Goal: Contribute content

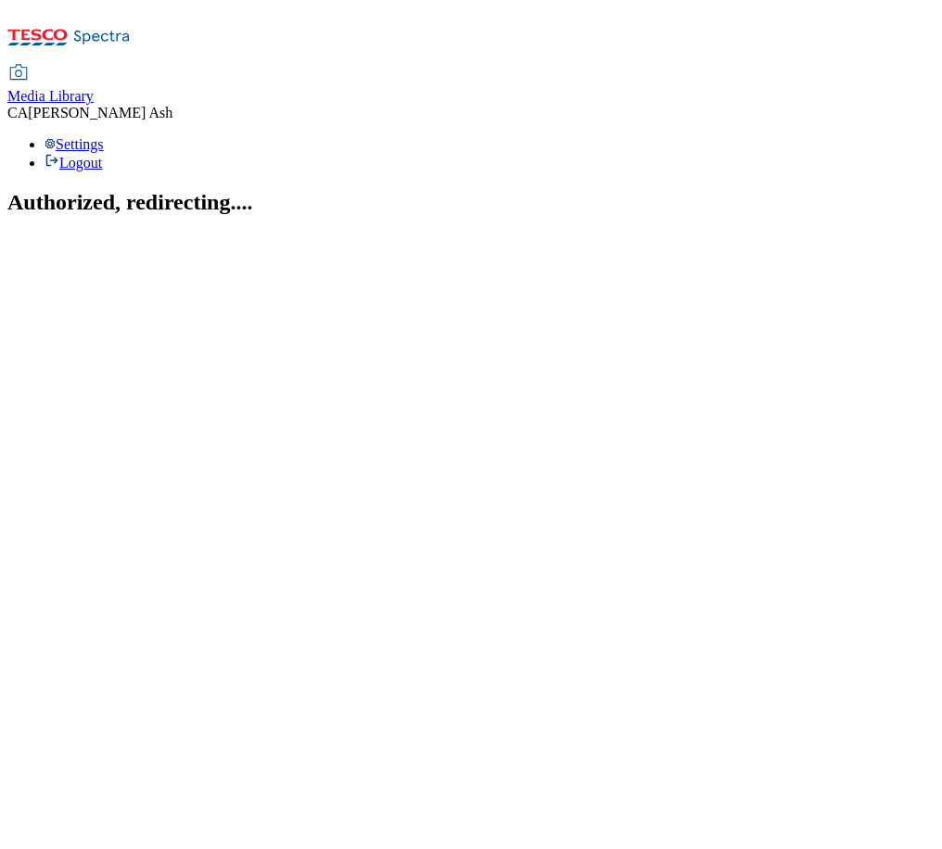
click at [94, 88] on span "Media Library" at bounding box center [50, 96] width 86 height 16
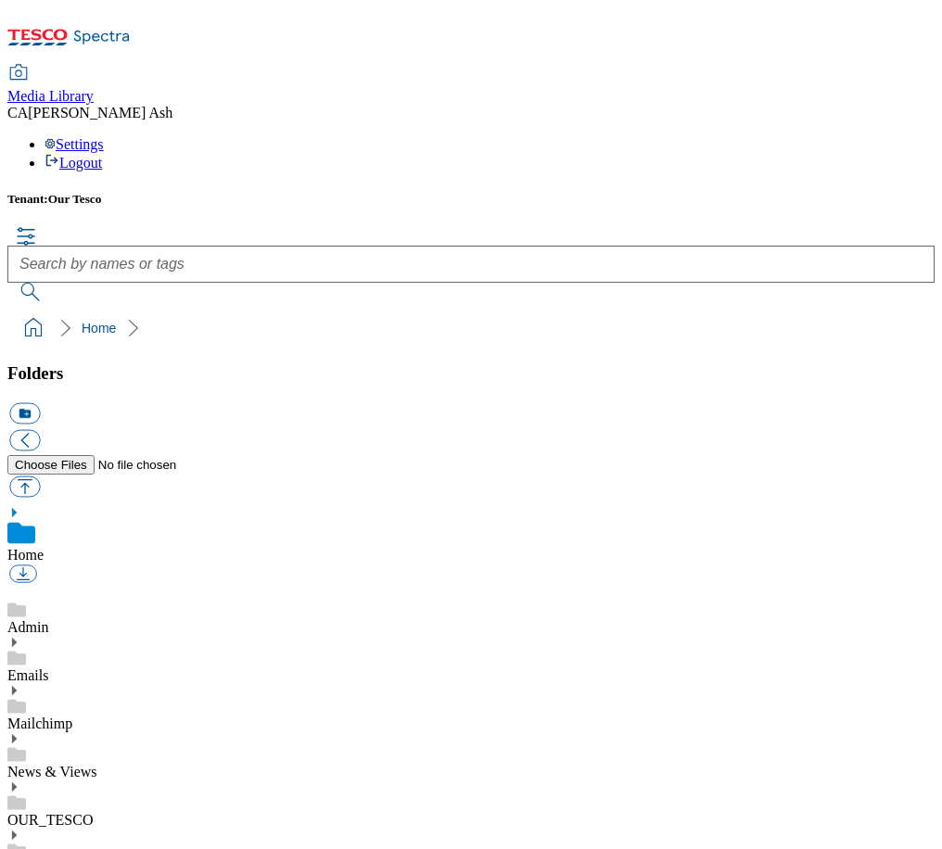
click at [97, 764] on link "News & Views" at bounding box center [52, 772] width 90 height 16
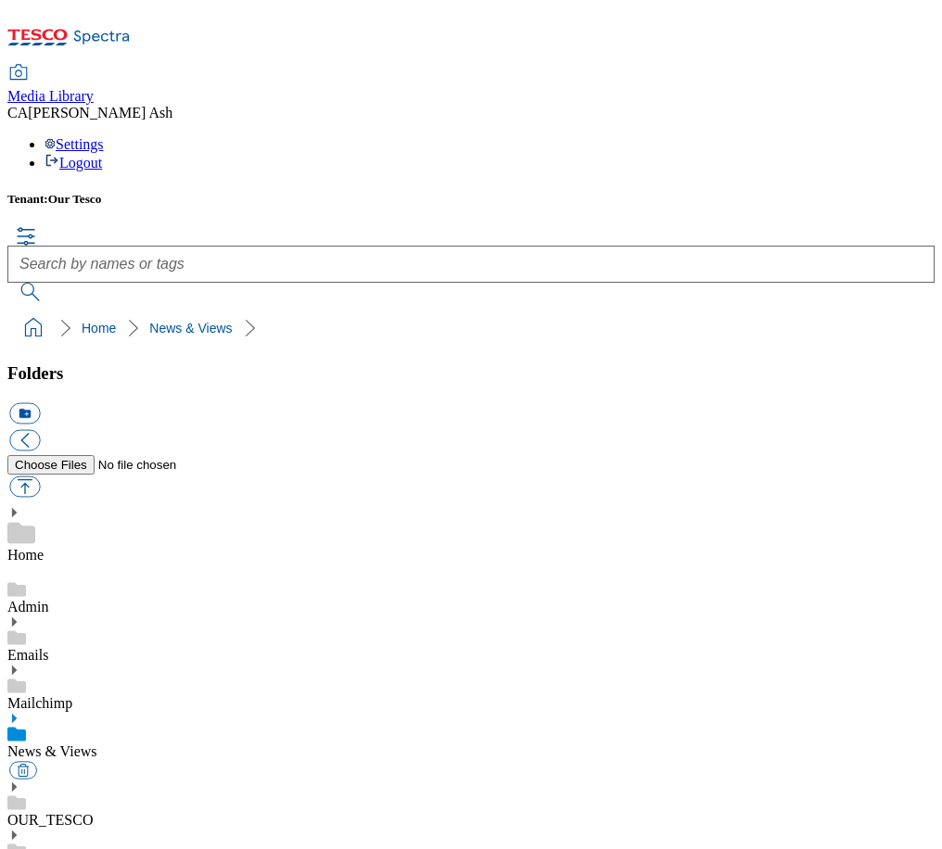
click at [156, 401] on div "icon_new_folder" at bounding box center [470, 451] width 927 height 100
click at [40, 475] on button "button" at bounding box center [24, 485] width 31 height 21
type input "C:\fakepath\Travel Colleague Competition- TCs_ (002).pdf"
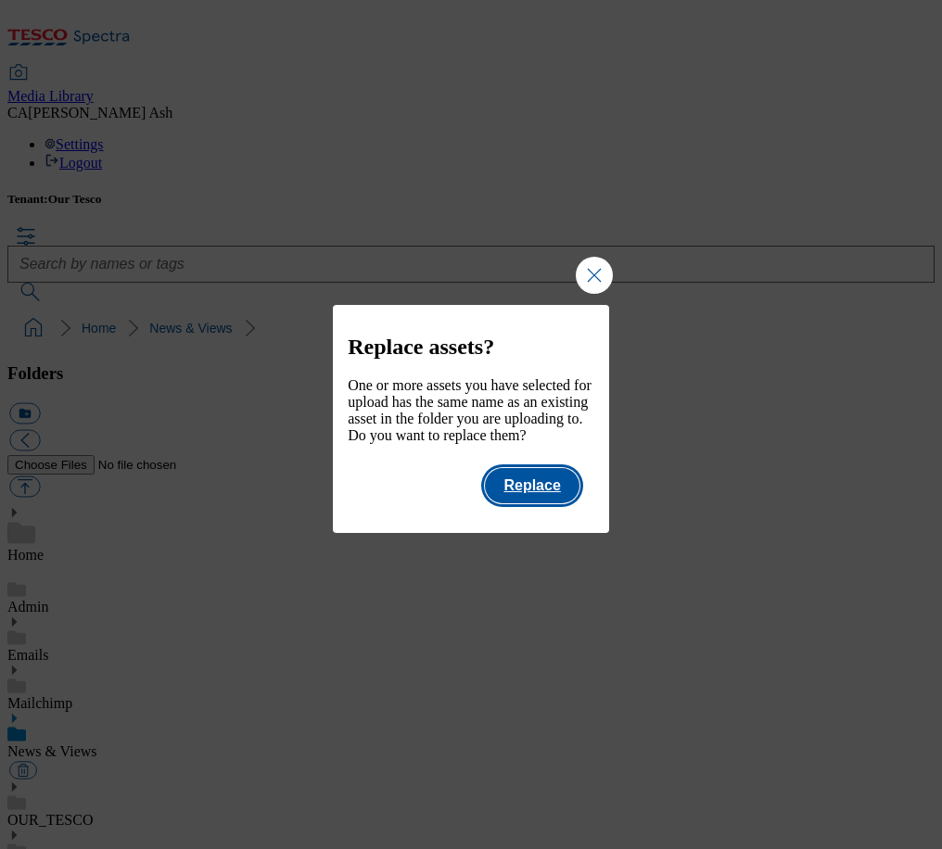
click at [553, 503] on button "Replace" at bounding box center [532, 485] width 94 height 35
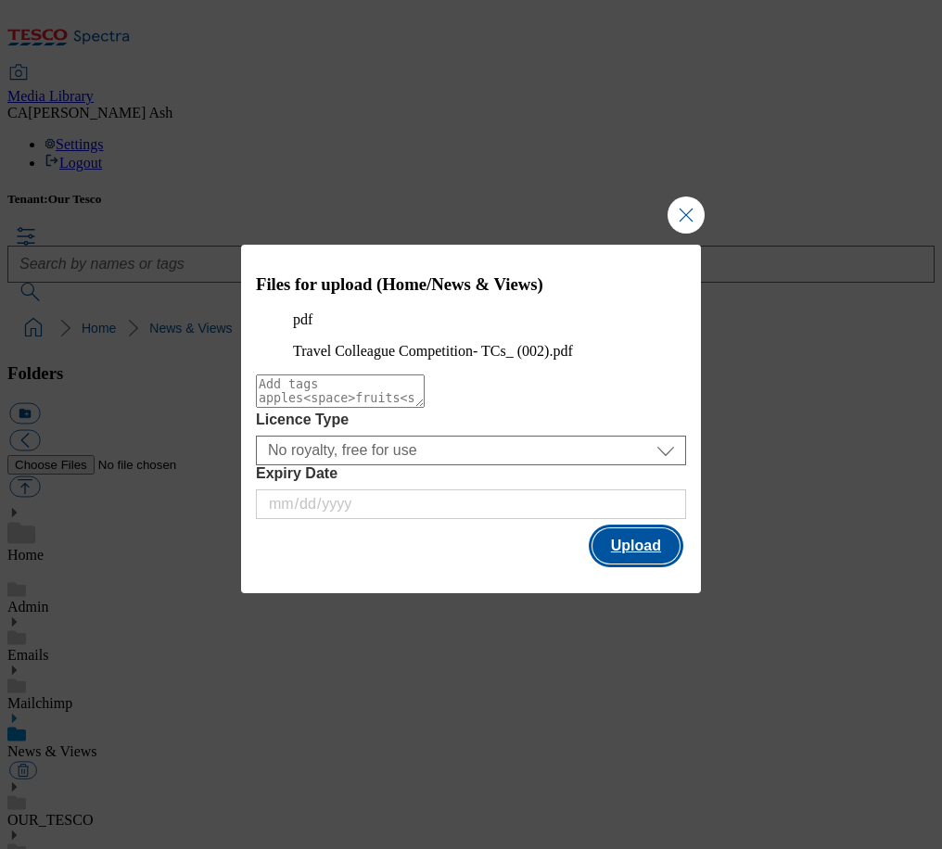
click at [615, 563] on button "Upload" at bounding box center [635, 545] width 87 height 35
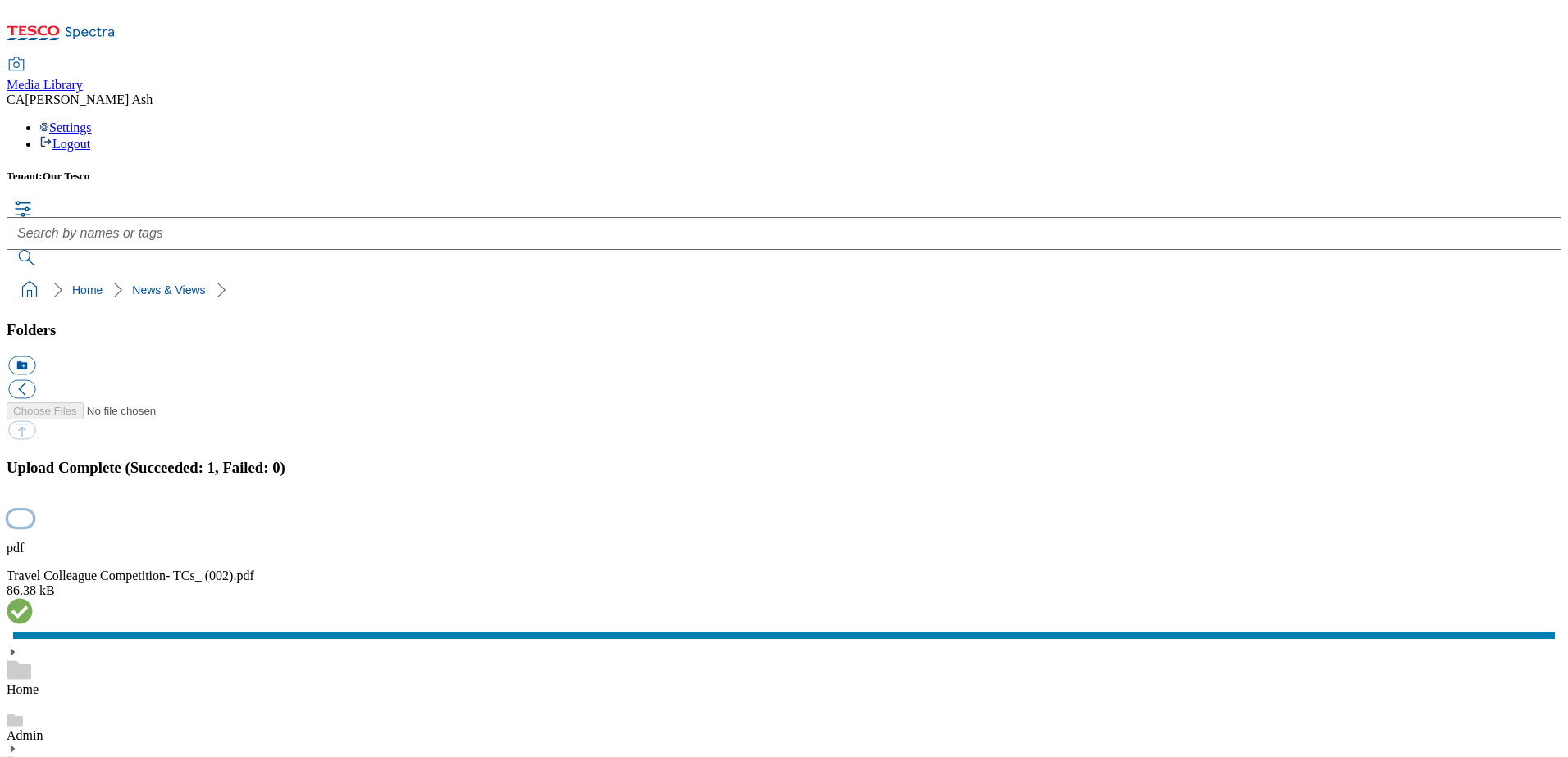
click at [33, 511] on button "button" at bounding box center [20, 519] width 25 height 16
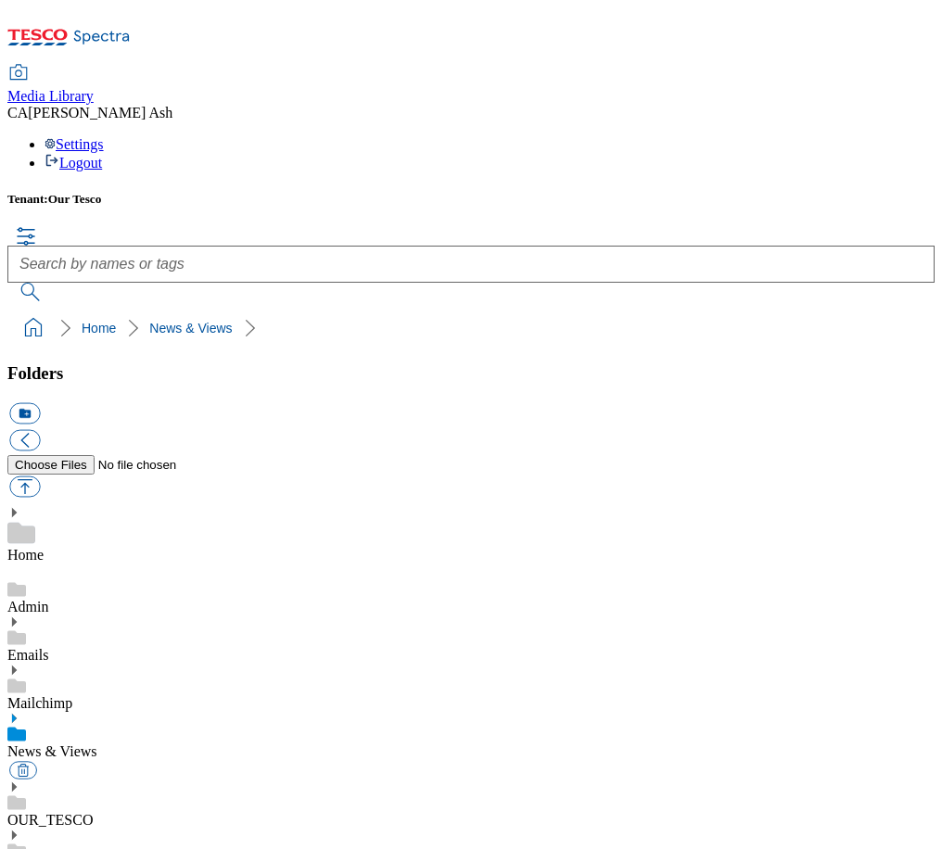
click at [97, 743] on link "News & Views" at bounding box center [52, 751] width 90 height 16
click at [40, 475] on button "button" at bounding box center [24, 485] width 31 height 21
type input "C:\fakepath\Travel Colleague Competition- TCs_ (002).pdf"
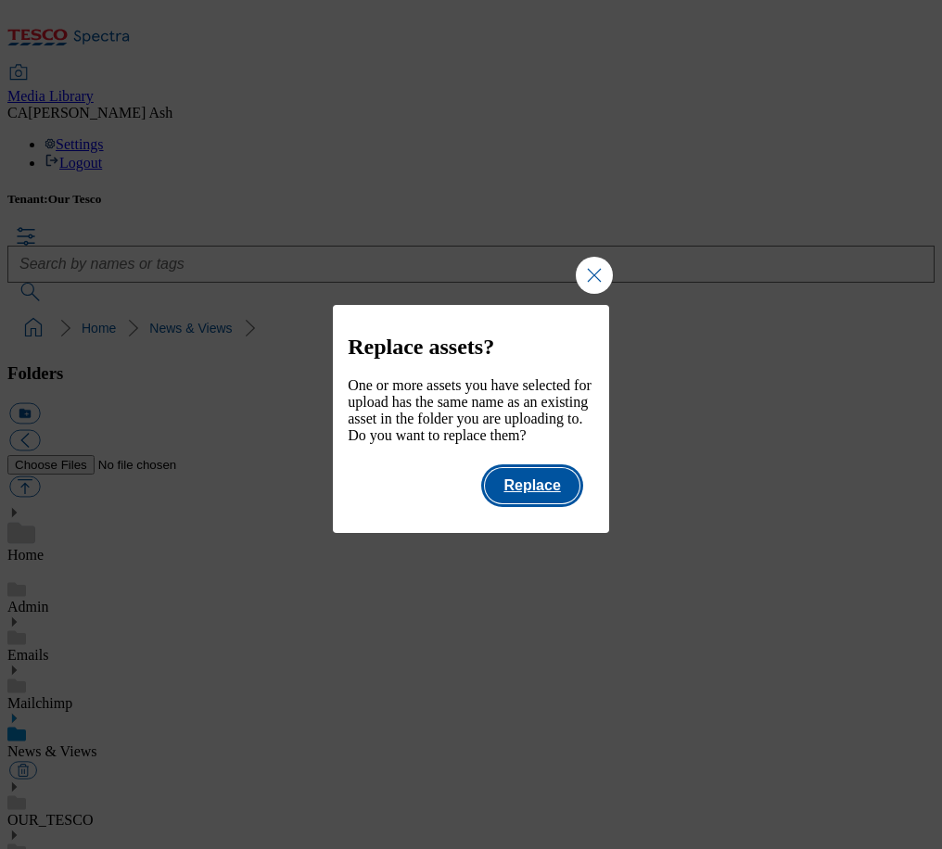
click at [542, 503] on button "Replace" at bounding box center [532, 485] width 94 height 35
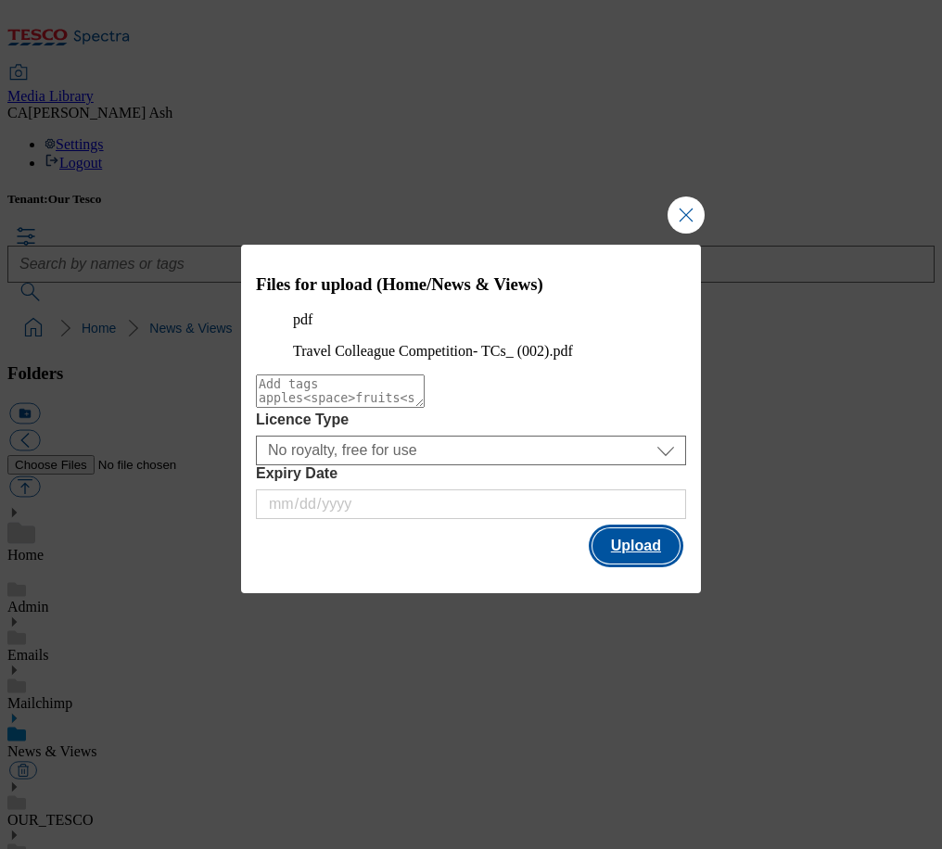
click at [627, 563] on button "Upload" at bounding box center [635, 545] width 87 height 35
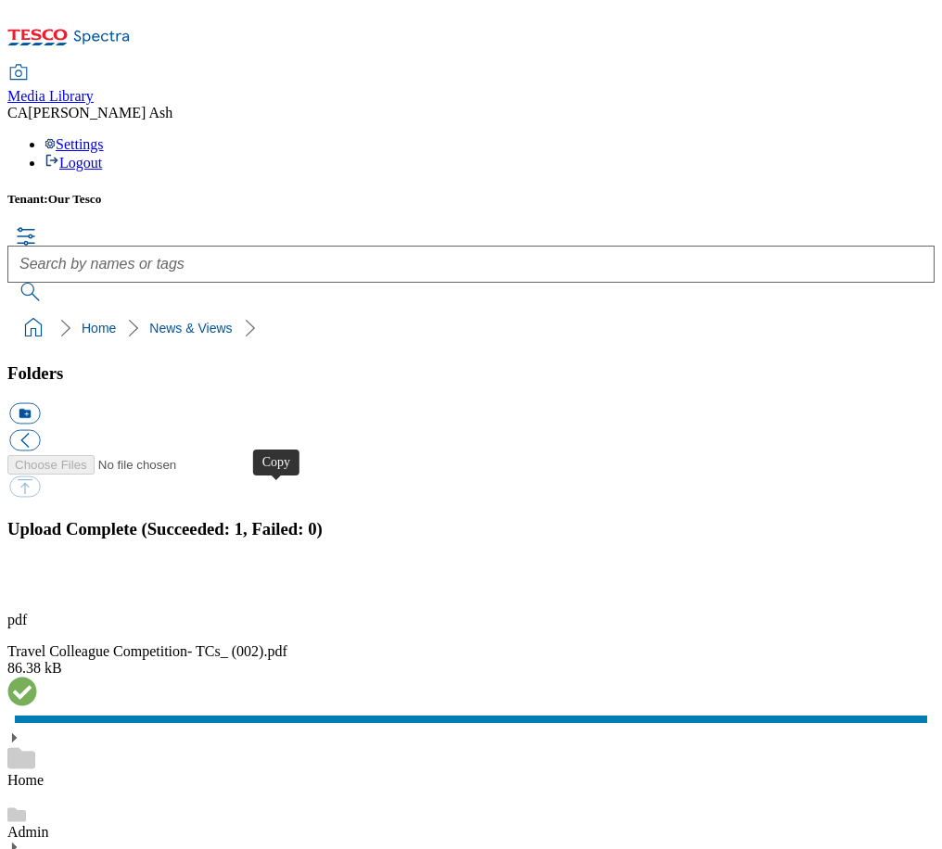
click at [37, 578] on button "button" at bounding box center [23, 587] width 28 height 18
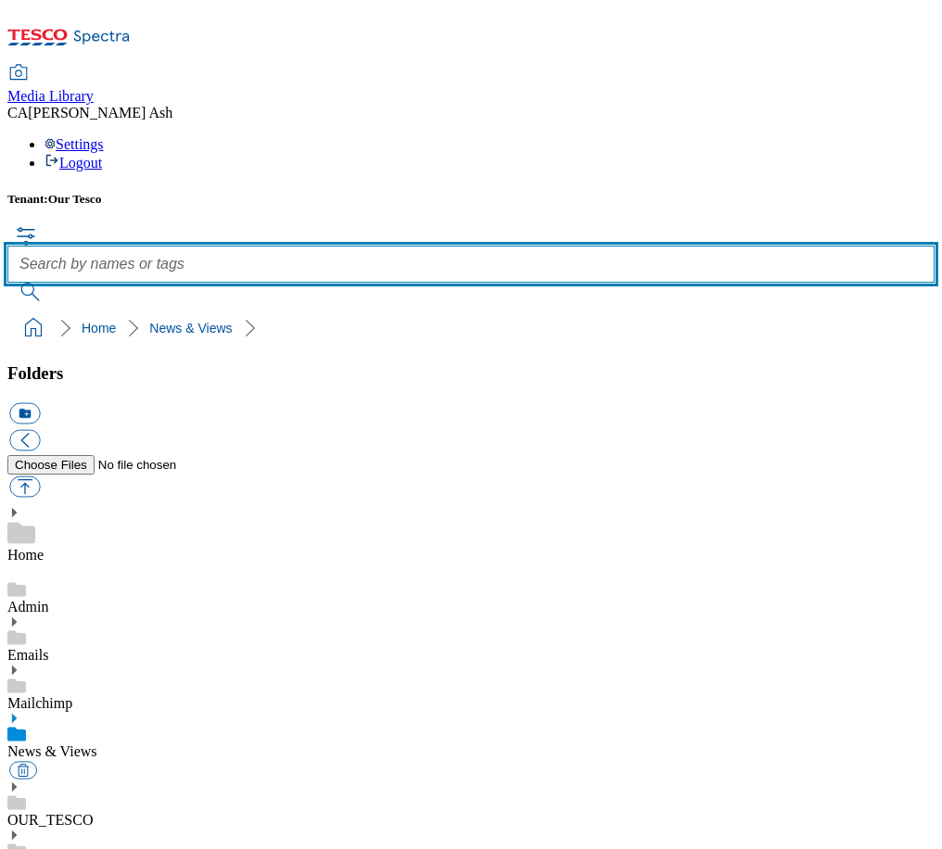
click at [532, 246] on input "text" at bounding box center [470, 264] width 927 height 37
type input "colleague"
click at [7, 283] on button "submit" at bounding box center [31, 292] width 48 height 19
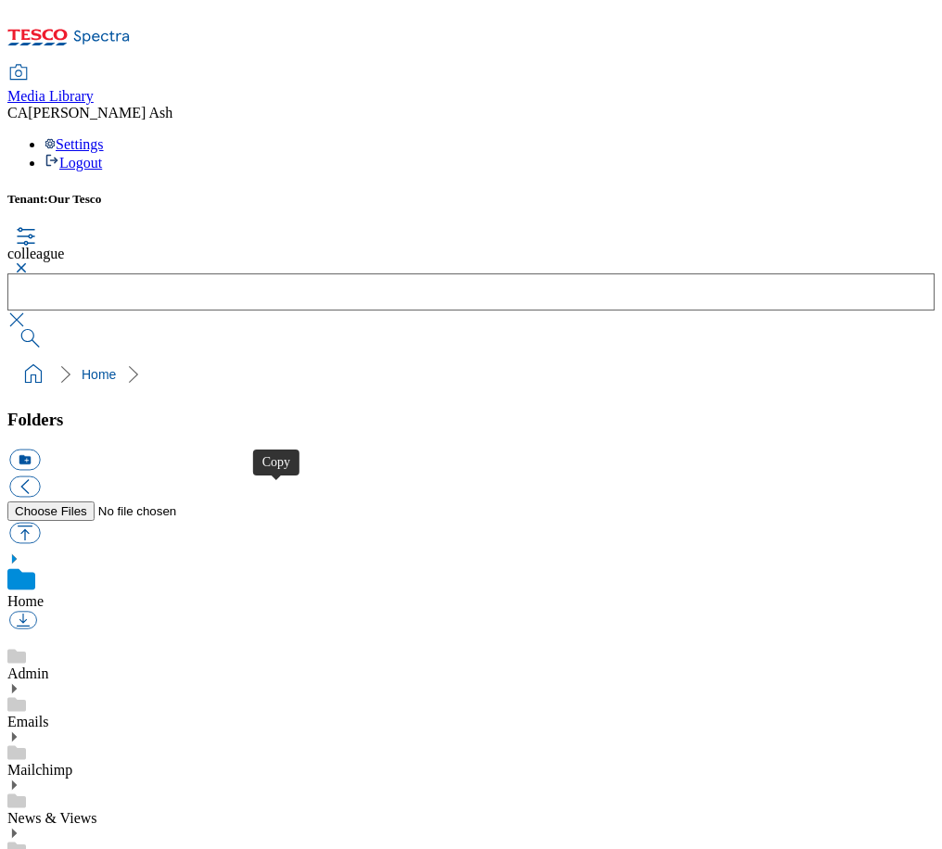
click at [97, 810] on link "News & Views" at bounding box center [52, 818] width 90 height 16
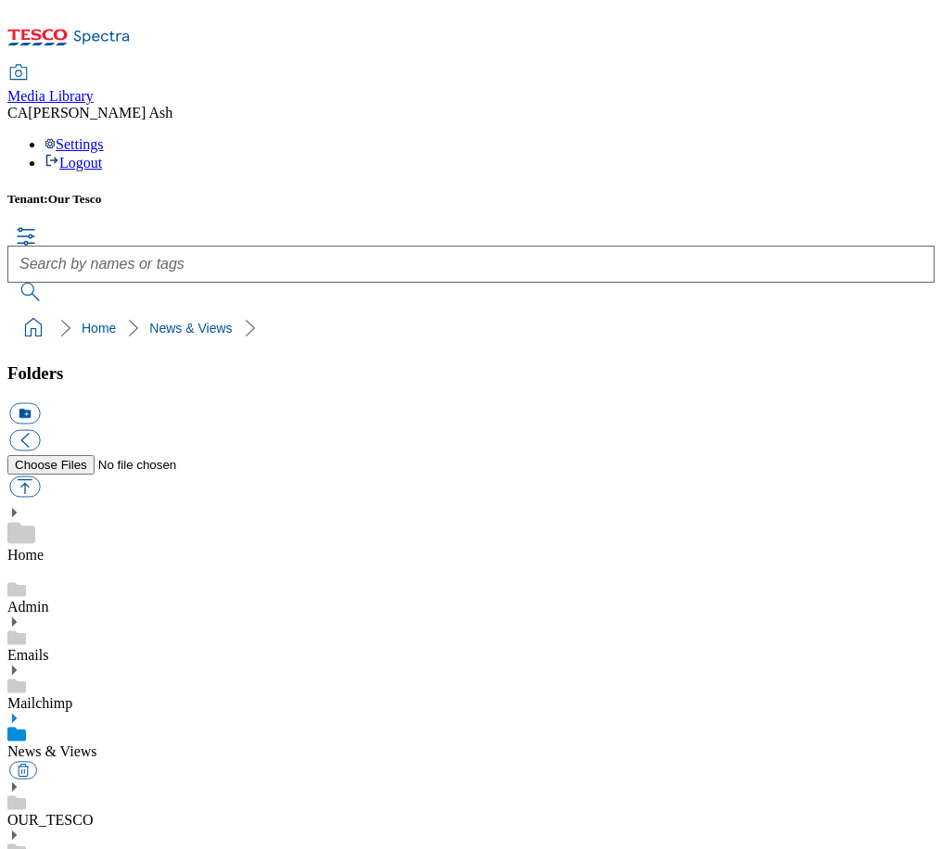
click at [624, 310] on ol "Home News & Views" at bounding box center [477, 327] width 916 height 35
click at [40, 475] on button "button" at bounding box center [24, 485] width 31 height 21
type input "C:\fakepath\Colleague Comms Holiday terms.pdf"
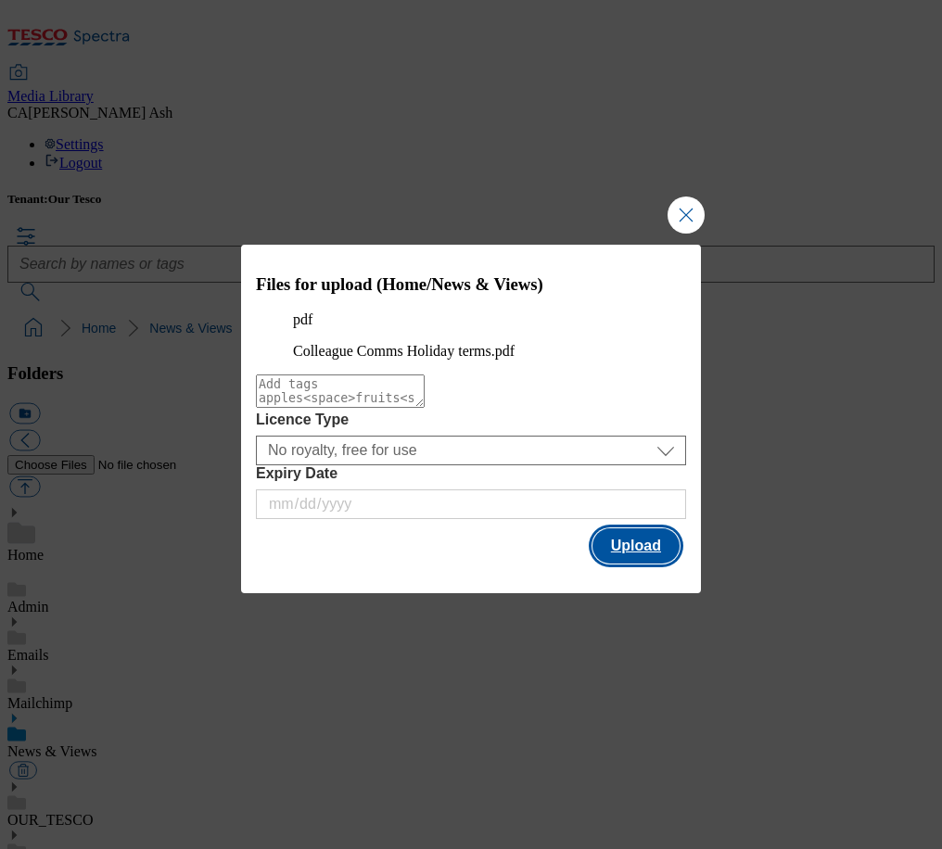
click at [642, 563] on button "Upload" at bounding box center [635, 545] width 87 height 35
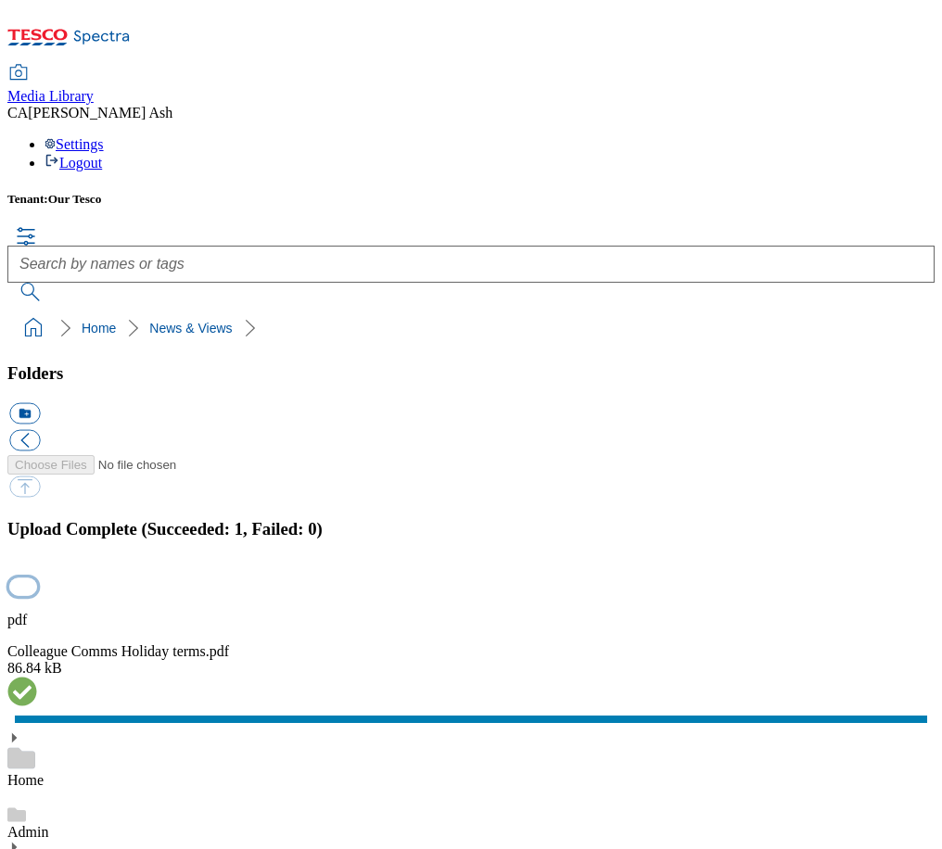
click at [37, 578] on button "button" at bounding box center [23, 587] width 28 height 18
